Goal: Task Accomplishment & Management: Complete application form

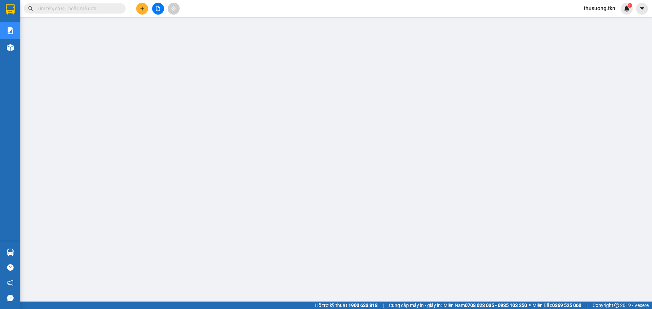
click at [141, 7] on icon "plus" at bounding box center [142, 8] width 5 height 5
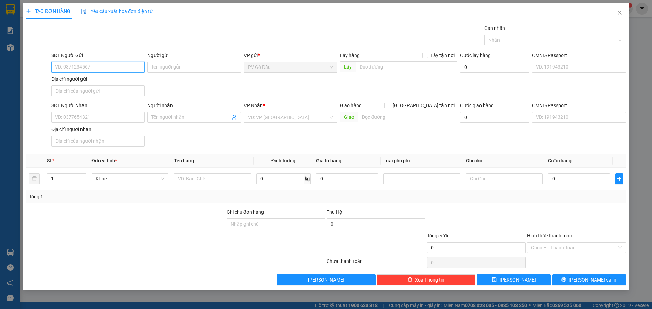
click at [115, 67] on input "SĐT Người Gửi" at bounding box center [97, 67] width 93 height 11
type input "0985181484"
click at [172, 64] on input "Người gửi" at bounding box center [193, 67] width 93 height 11
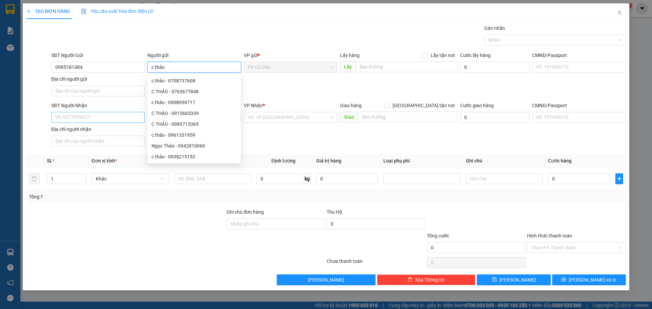
type input "c thảo"
click at [75, 117] on input "SĐT Người Nhận" at bounding box center [97, 117] width 93 height 11
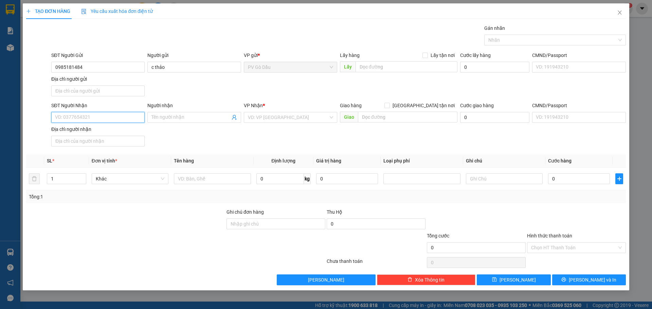
click at [78, 116] on input "SĐT Người Nhận" at bounding box center [97, 117] width 93 height 11
type input "0856229484"
click at [166, 115] on input "Người nhận" at bounding box center [190, 117] width 78 height 7
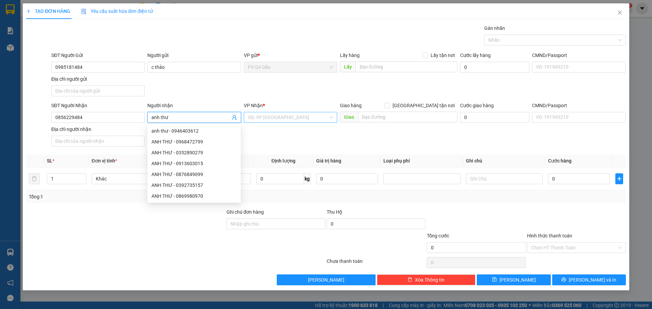
type input "anh thư"
click at [285, 113] on input "search" at bounding box center [288, 117] width 80 height 10
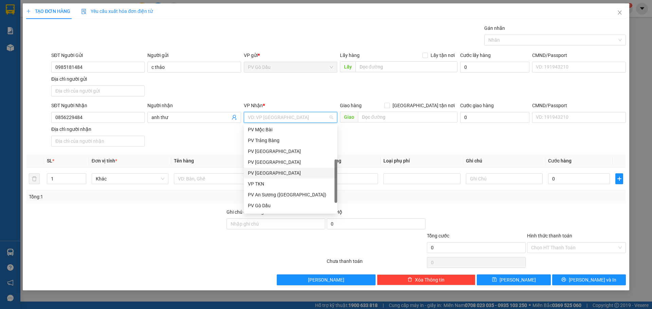
scroll to position [43, 0]
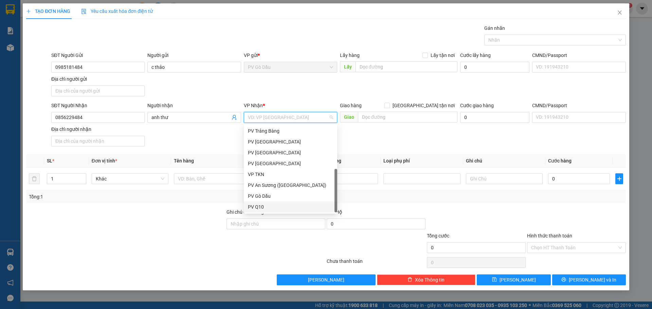
click at [266, 205] on div "PV Q10" at bounding box center [290, 206] width 85 height 7
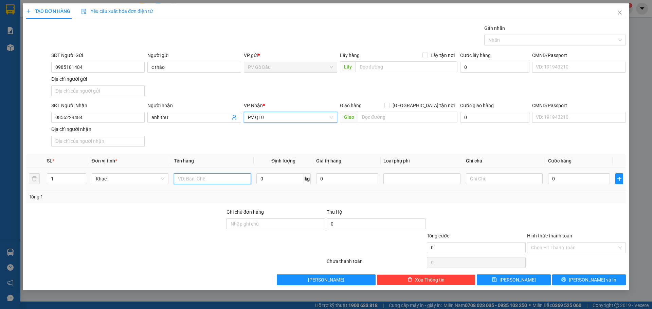
click at [200, 178] on input "text" at bounding box center [212, 178] width 77 height 11
type input "căn cước công dân"
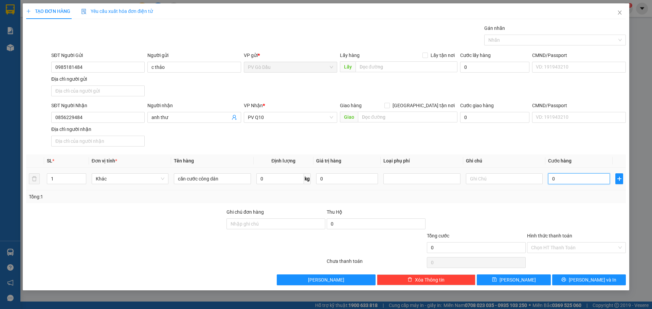
click at [564, 179] on input "0" at bounding box center [579, 178] width 62 height 11
type input "003"
type input "3"
type input "0.030"
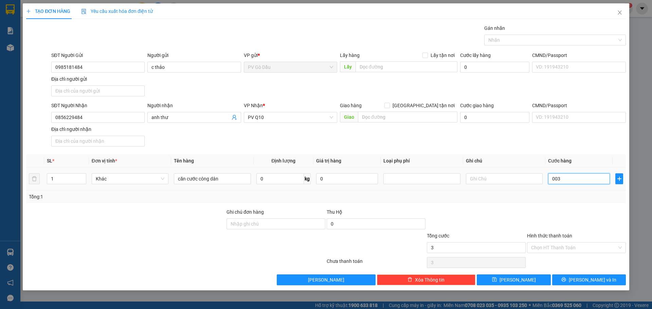
type input "30"
type input "00.300"
type input "300"
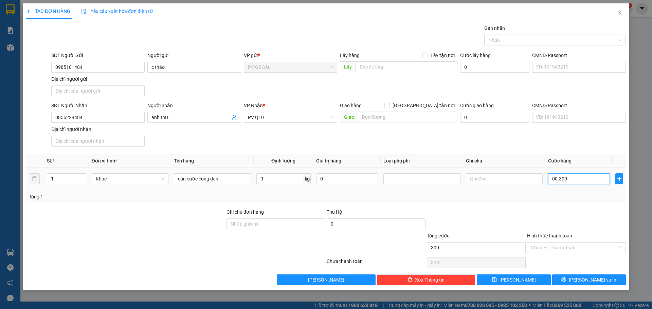
type input "0.003.000"
type input "3.000"
type input "000.030.000"
type input "30.000"
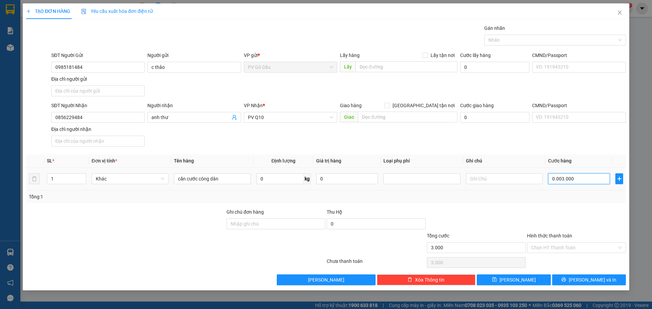
type input "30.000"
type input "0.000.030.000"
type input "30.000"
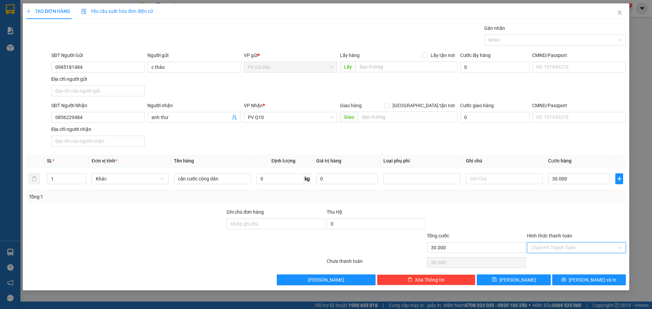
click at [554, 249] on input "Hình thức thanh toán" at bounding box center [574, 248] width 86 height 10
drag, startPoint x: 555, startPoint y: 259, endPoint x: 571, endPoint y: 271, distance: 20.2
click at [556, 259] on div "Tại văn phòng" at bounding box center [576, 261] width 91 height 7
type input "0"
click at [582, 277] on button "Lưu và In" at bounding box center [589, 280] width 74 height 11
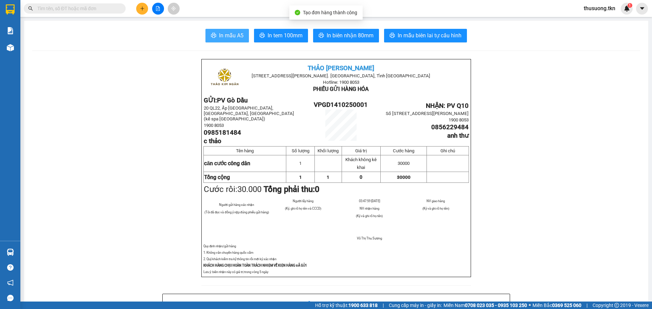
click at [223, 34] on span "In mẫu A5" at bounding box center [231, 35] width 24 height 8
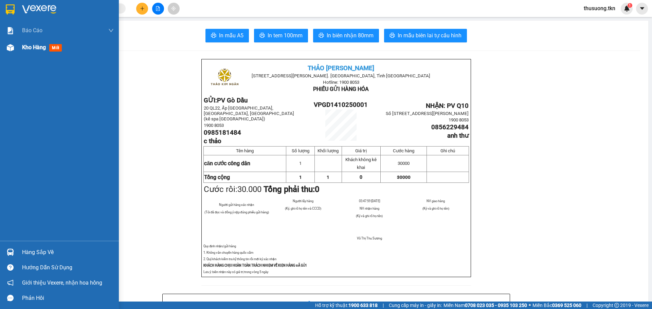
click at [38, 45] on span "Kho hàng" at bounding box center [34, 47] width 24 height 6
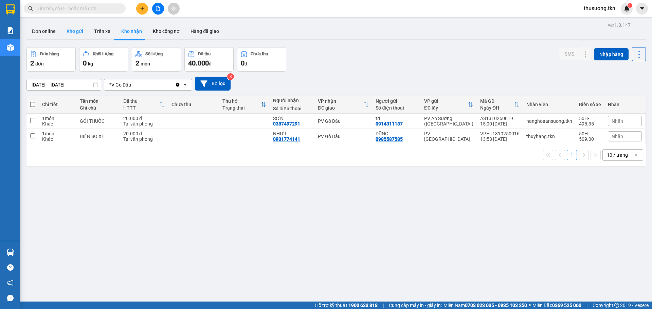
click at [78, 33] on button "Kho gửi" at bounding box center [74, 31] width 27 height 16
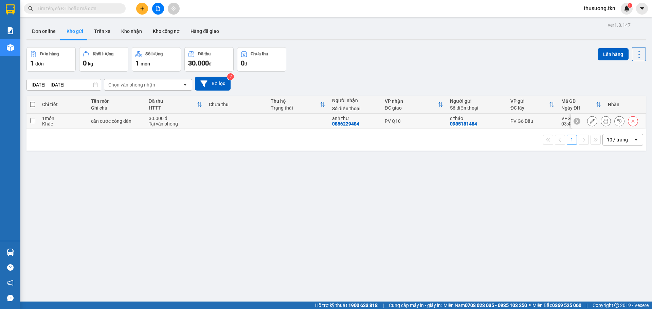
click at [36, 121] on td at bounding box center [32, 121] width 12 height 15
checkbox input "true"
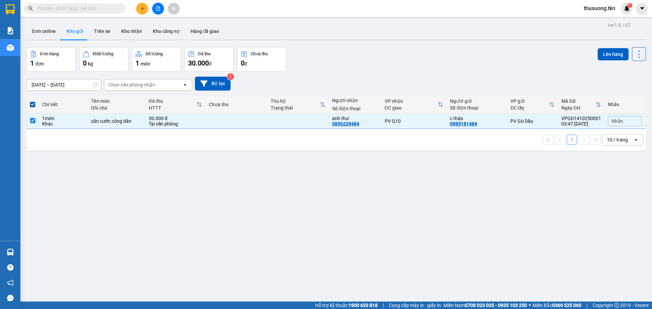
click at [599, 60] on div "Lên hàng" at bounding box center [621, 54] width 48 height 14
click at [603, 57] on button "Lên hàng" at bounding box center [612, 54] width 31 height 12
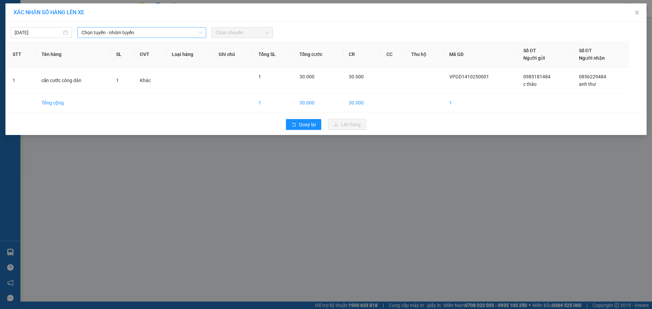
click at [115, 34] on span "Chọn tuyến - nhóm tuyến" at bounding box center [141, 32] width 120 height 10
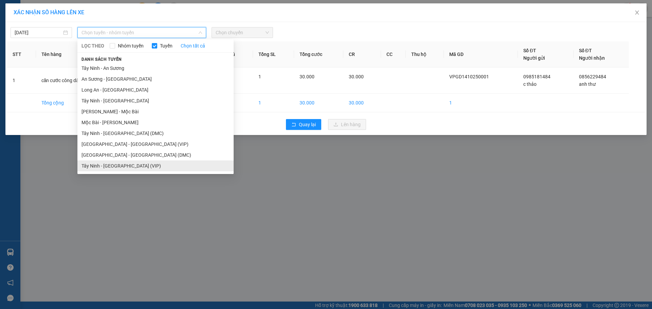
click at [107, 168] on li "Tây Ninh - [GEOGRAPHIC_DATA] (VIP)" at bounding box center [155, 166] width 156 height 11
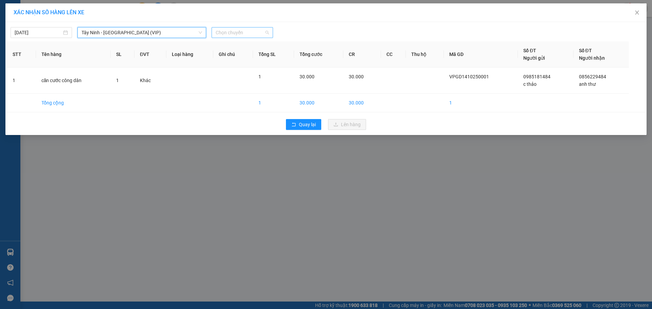
click at [243, 35] on span "Chọn chuyến" at bounding box center [242, 32] width 53 height 10
type input "0790"
click at [229, 46] on div "03:10 - 50H-507.90" at bounding box center [242, 45] width 53 height 7
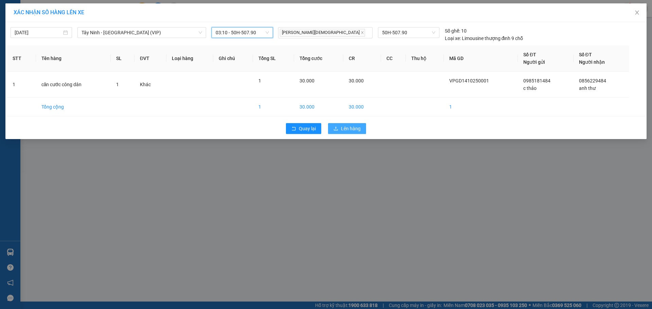
click at [354, 129] on span "Lên hàng" at bounding box center [351, 128] width 20 height 7
